Goal: Transaction & Acquisition: Purchase product/service

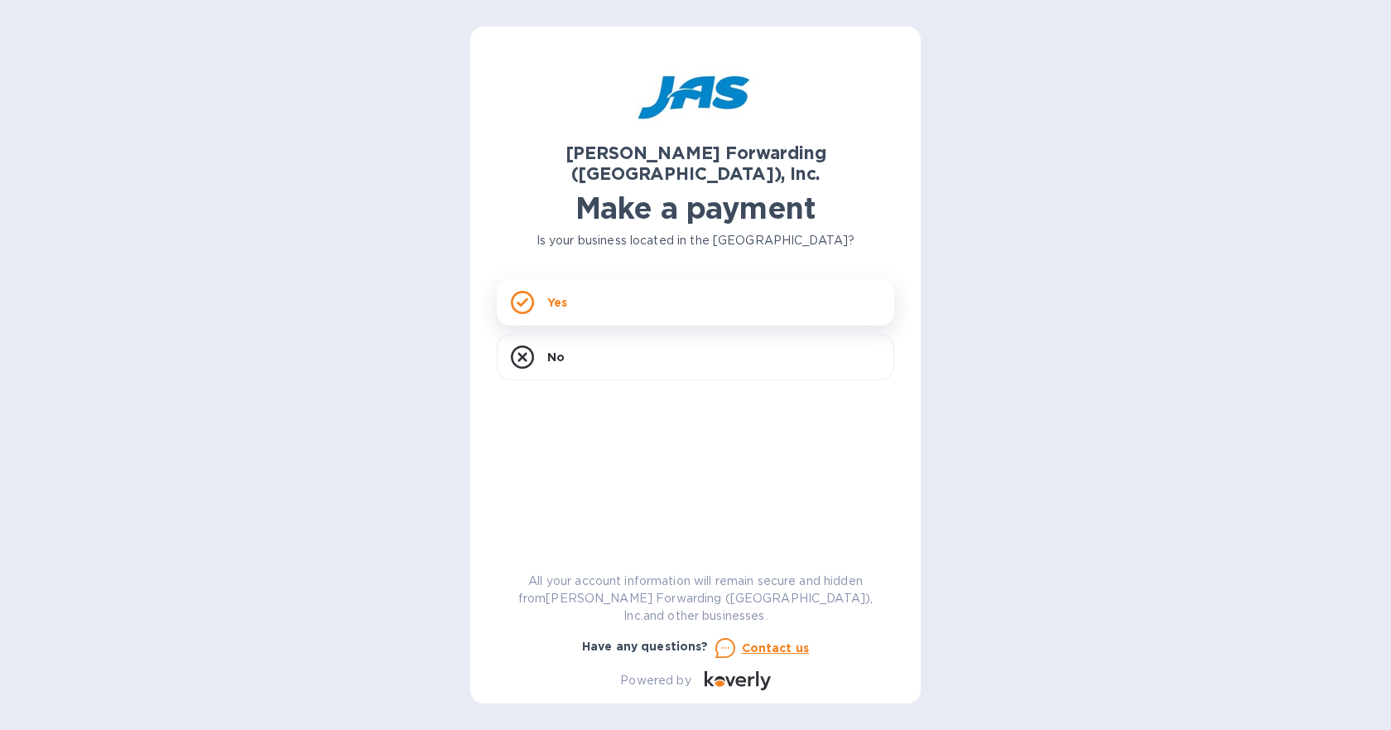
click at [624, 281] on div "Yes" at bounding box center [696, 302] width 398 height 46
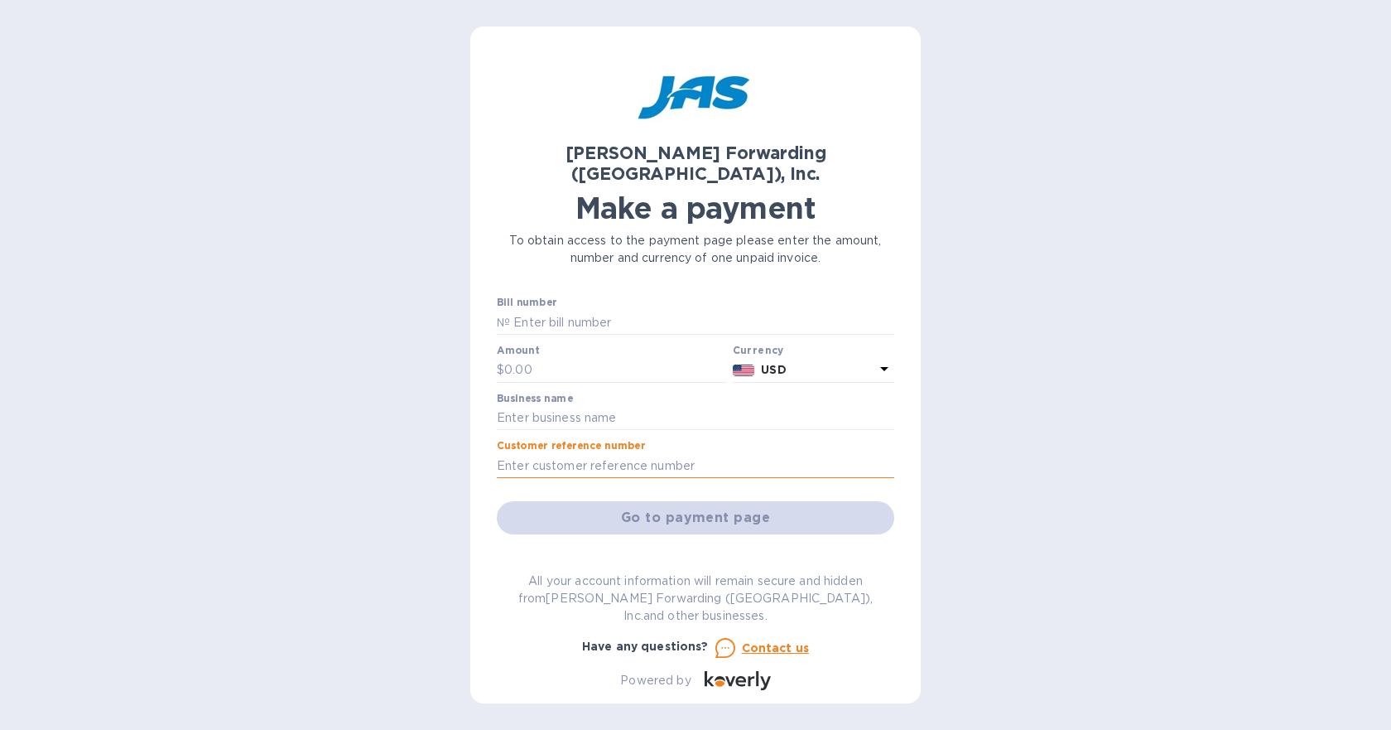
click at [575, 453] on input "text" at bounding box center [696, 465] width 398 height 25
click at [520, 453] on input "text" at bounding box center [696, 465] width 398 height 25
click at [509, 406] on input "text" at bounding box center [696, 418] width 398 height 25
type input "Environmental Air Systems"
click at [518, 453] on input "text" at bounding box center [696, 465] width 398 height 25
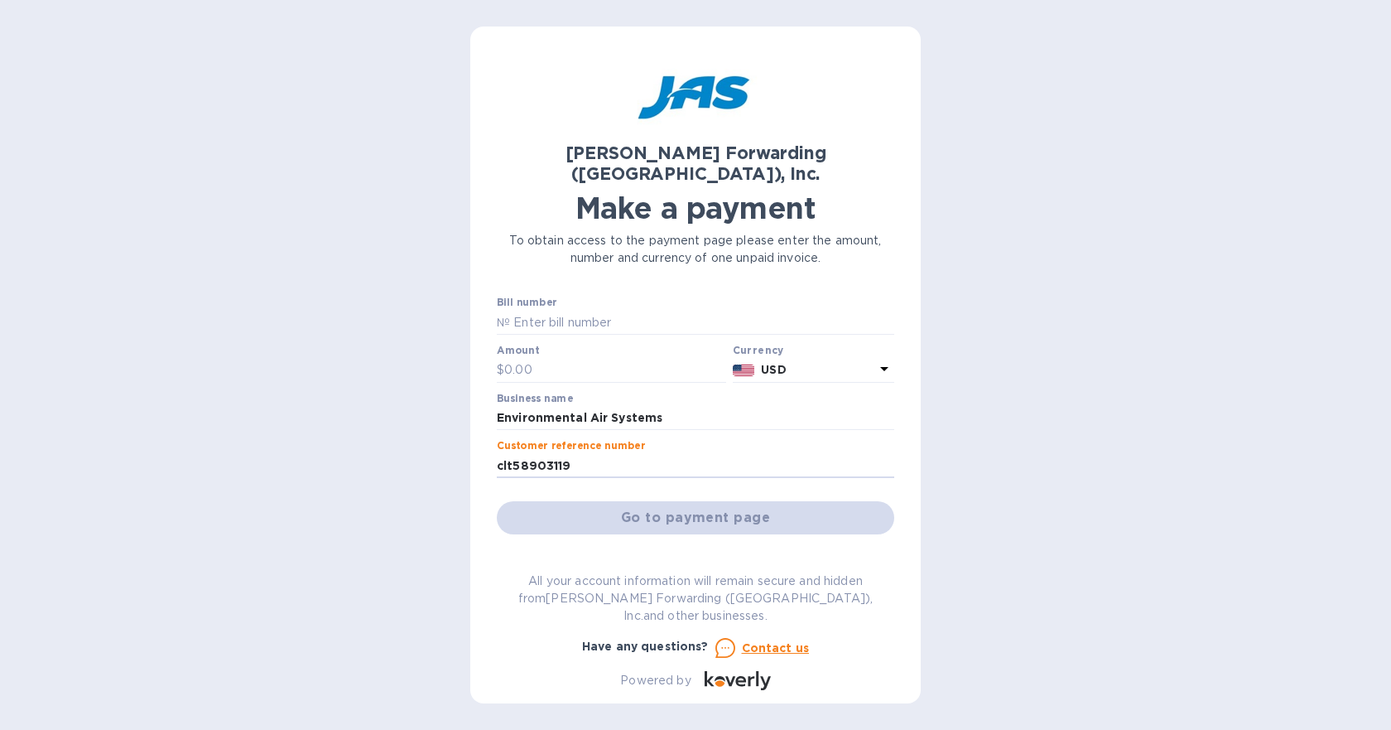
type input "clt58903119"
click at [668, 498] on div "Go to payment page" at bounding box center [696, 518] width 404 height 40
click at [562, 310] on input "text" at bounding box center [702, 322] width 384 height 25
type input "clt58903119"
click at [571, 453] on input "clt58903119" at bounding box center [696, 465] width 398 height 25
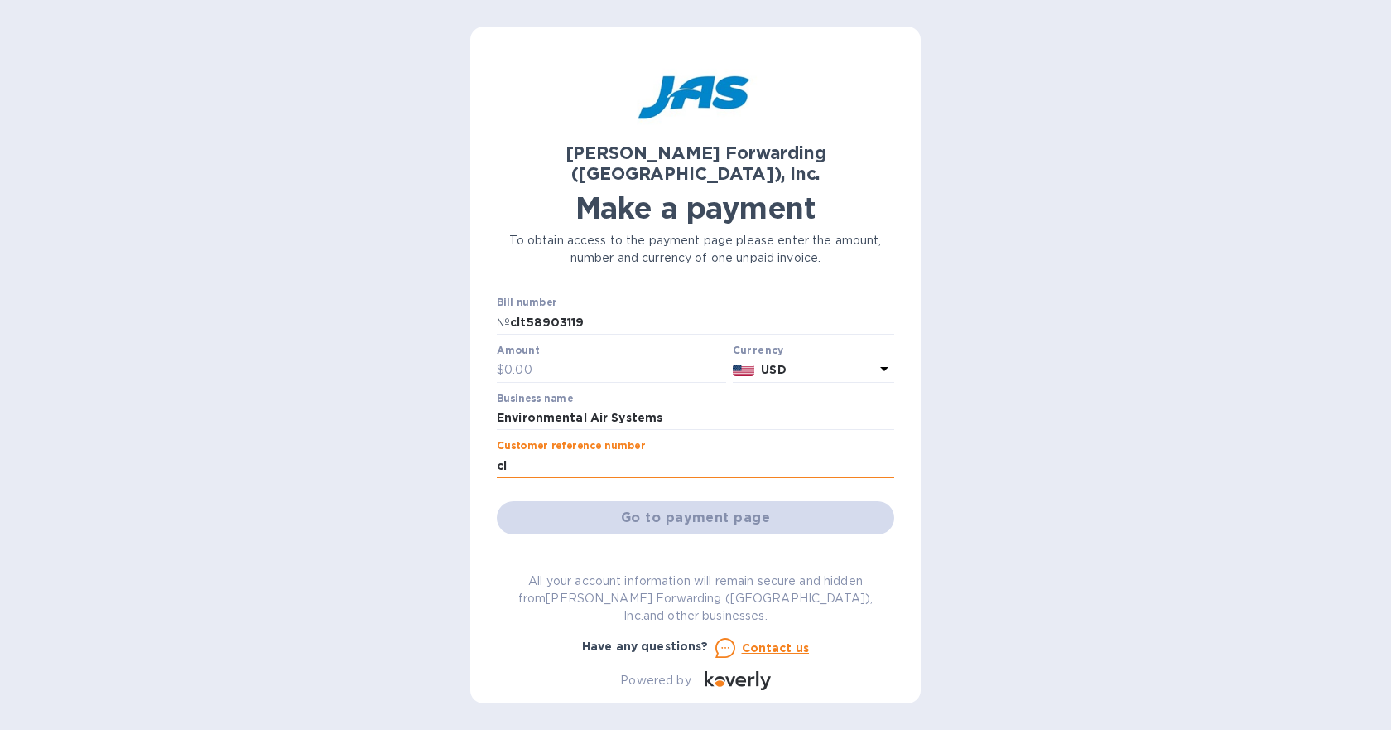
type input "c"
type input "machine parts"
click at [644, 499] on div "Go to payment page" at bounding box center [696, 518] width 404 height 40
click at [528, 358] on input "text" at bounding box center [615, 370] width 222 height 25
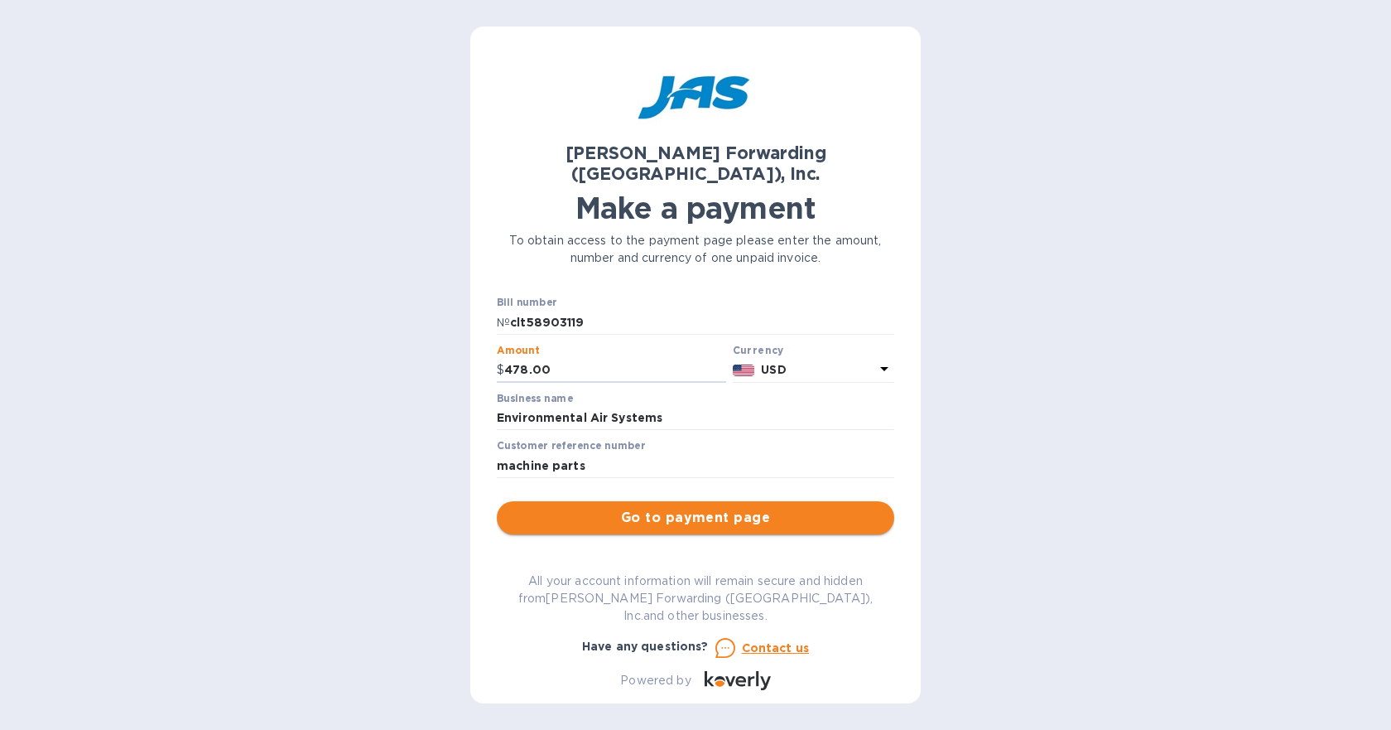
type input "478.00"
click at [668, 508] on span "Go to payment page" at bounding box center [695, 518] width 371 height 20
